Goal: Task Accomplishment & Management: Manage account settings

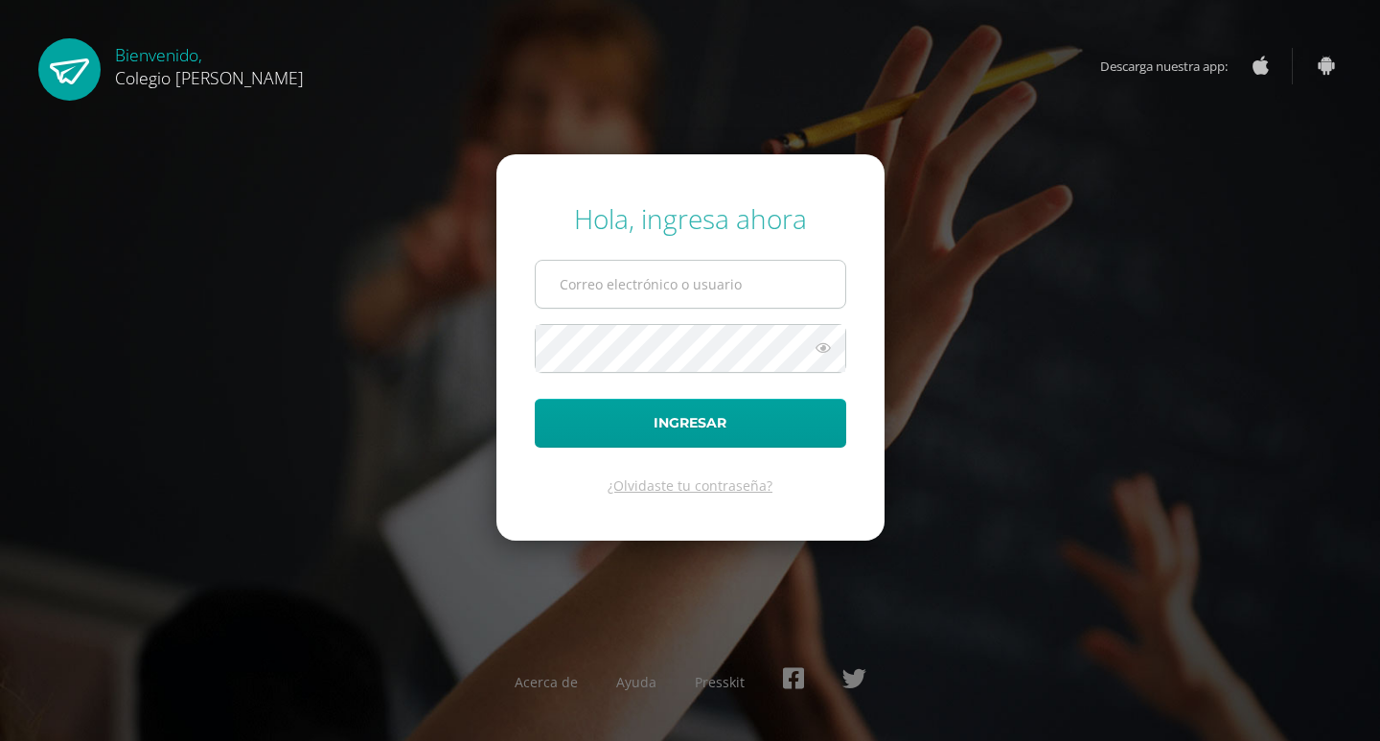
click at [657, 294] on input "text" at bounding box center [690, 284] width 309 height 47
type input "c"
type input "C"
type input "c"
type input "COS010592@osoriosandoval.edu.gt."
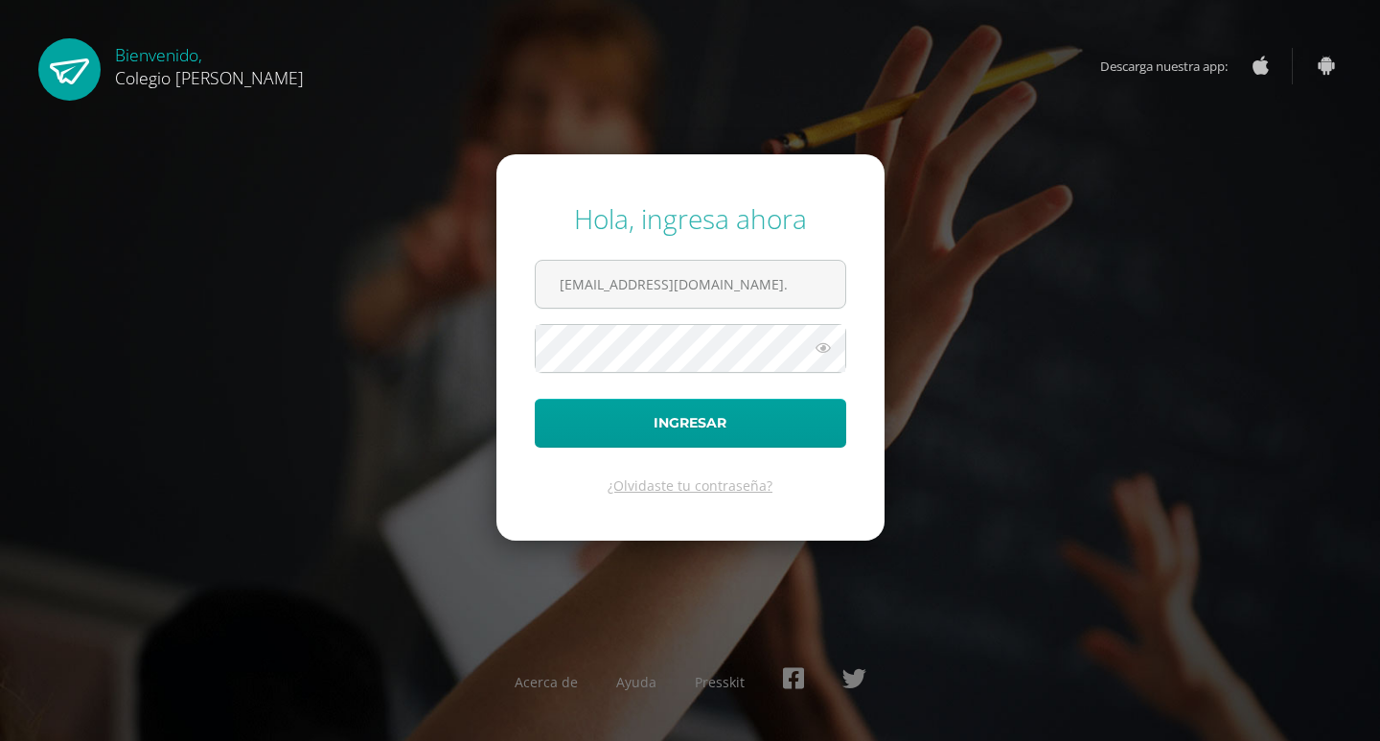
click at [824, 348] on icon at bounding box center [822, 347] width 25 height 23
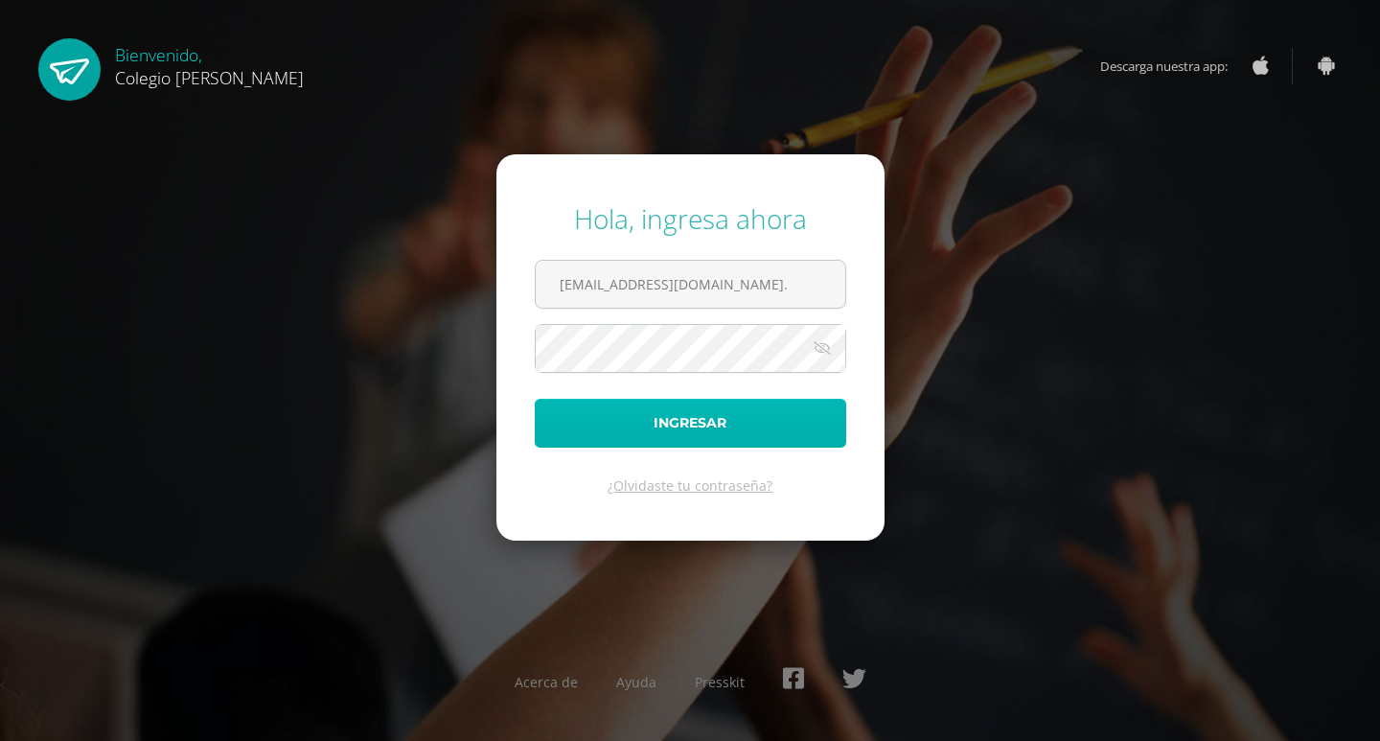
click at [586, 428] on button "Ingresar" at bounding box center [690, 423] width 311 height 49
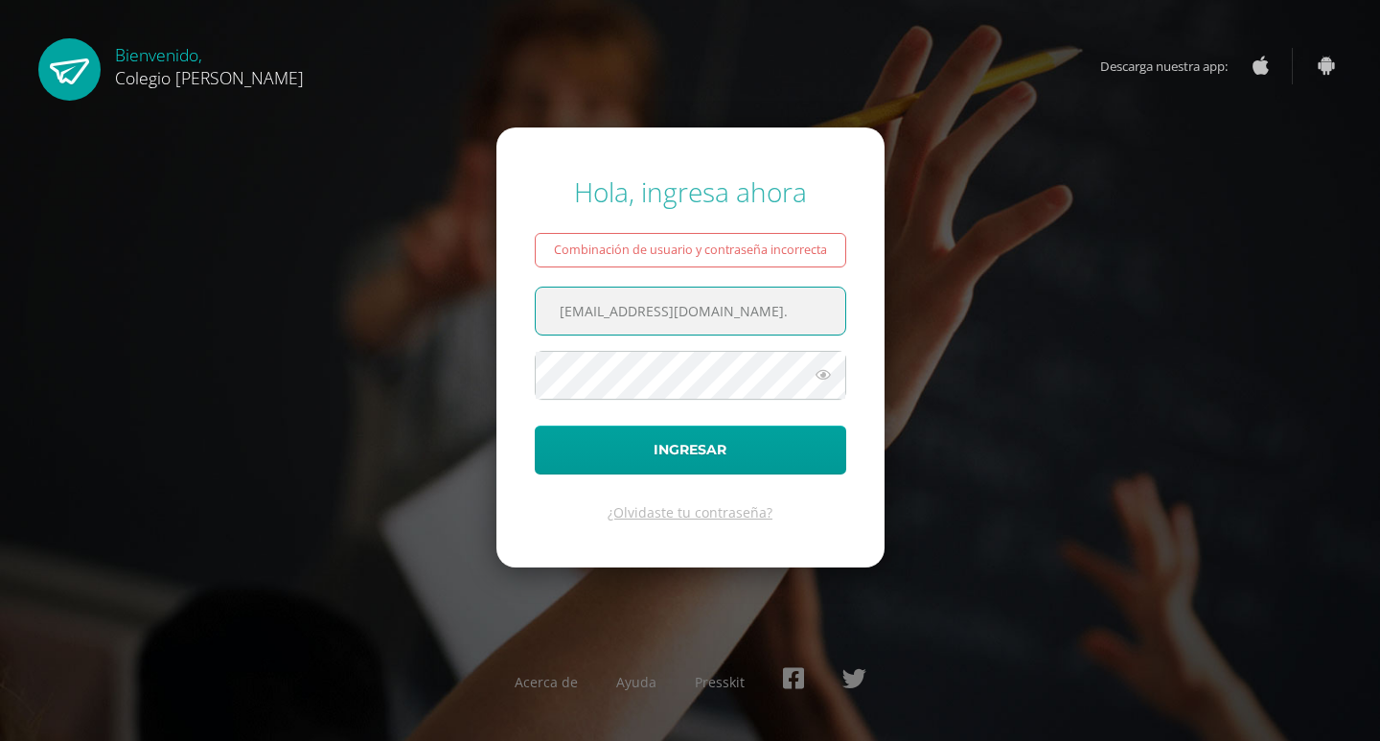
click at [665, 313] on input "[EMAIL_ADDRESS][DOMAIN_NAME]." at bounding box center [690, 310] width 309 height 47
type input "COS01059@osoriosandoval.edu.gt."
click at [813, 373] on icon at bounding box center [822, 374] width 25 height 23
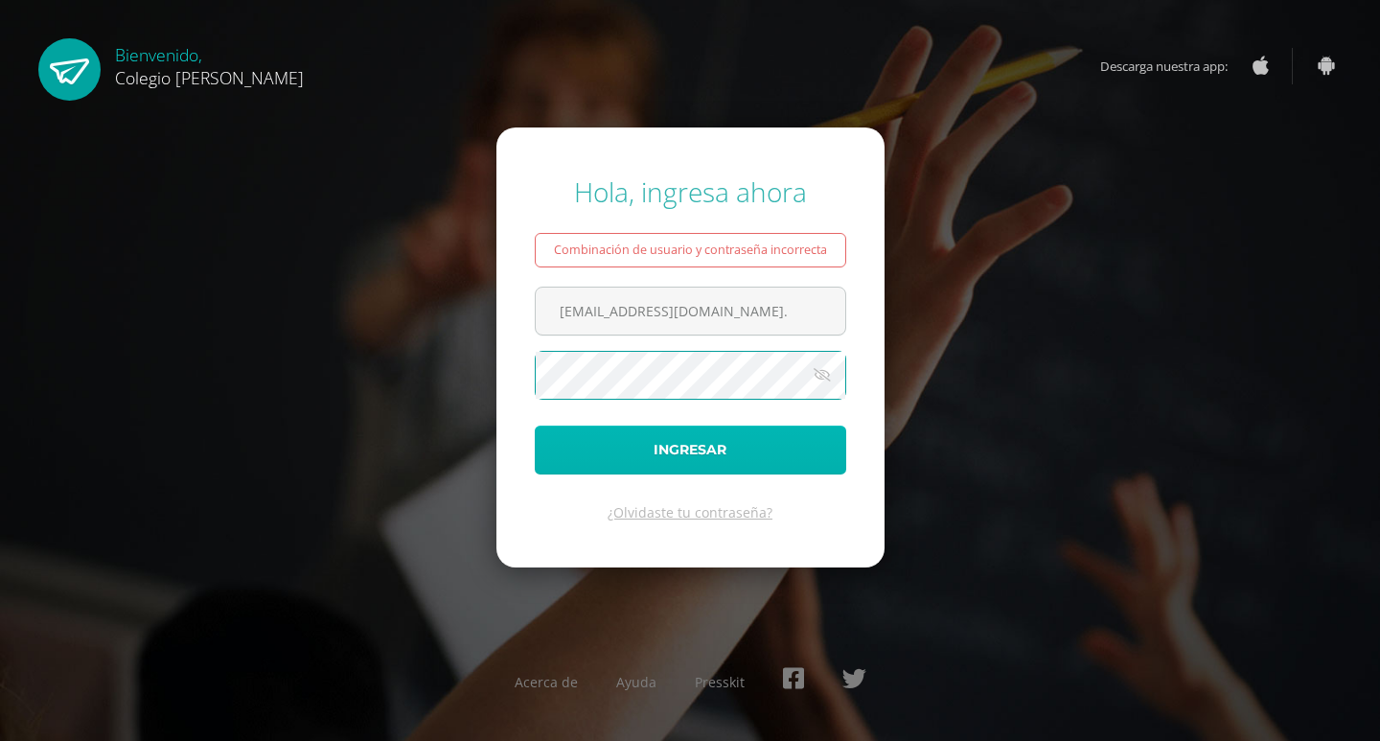
click at [578, 429] on button "Ingresar" at bounding box center [690, 449] width 311 height 49
click at [832, 385] on icon at bounding box center [822, 374] width 25 height 23
click at [566, 466] on button "Ingresar" at bounding box center [690, 449] width 311 height 49
click at [600, 460] on button "Ingresar" at bounding box center [690, 449] width 311 height 49
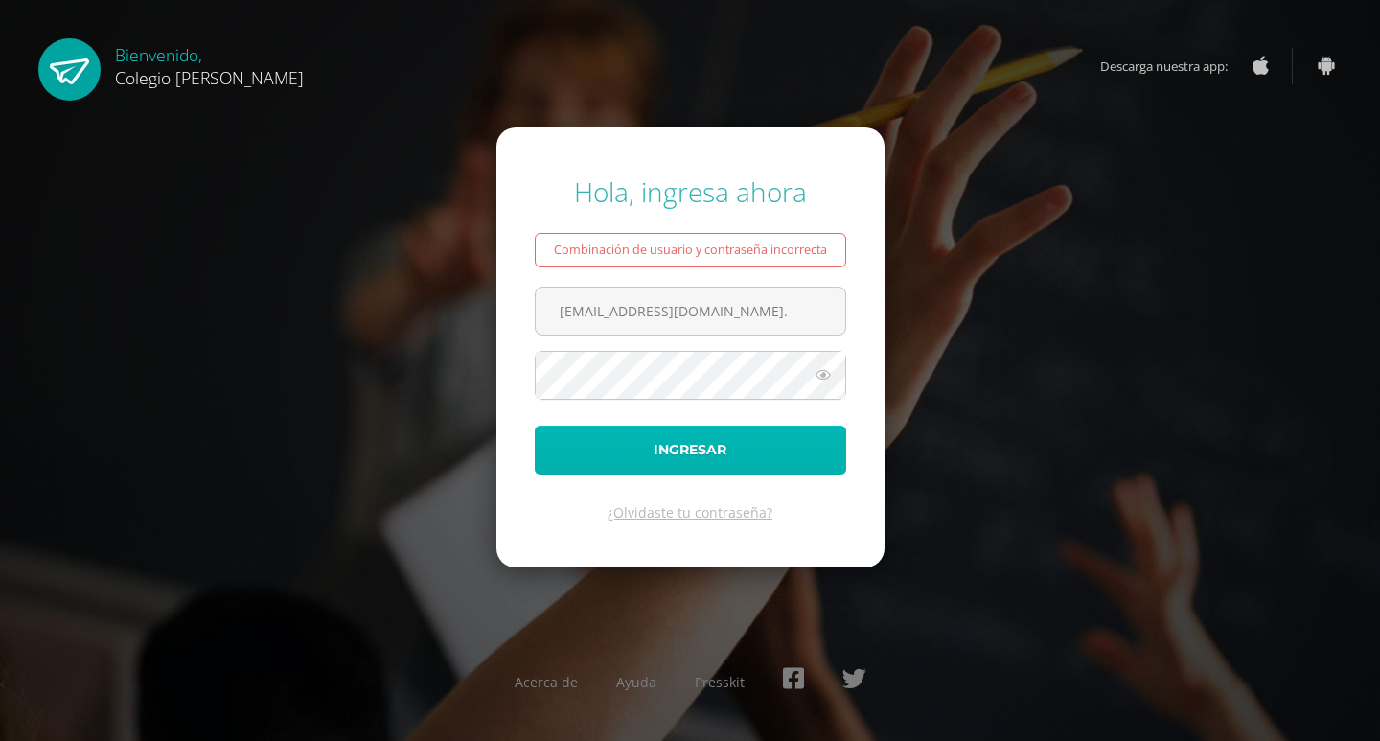
click at [610, 460] on button "Ingresar" at bounding box center [690, 449] width 311 height 49
